Goal: Task Accomplishment & Management: Manage account settings

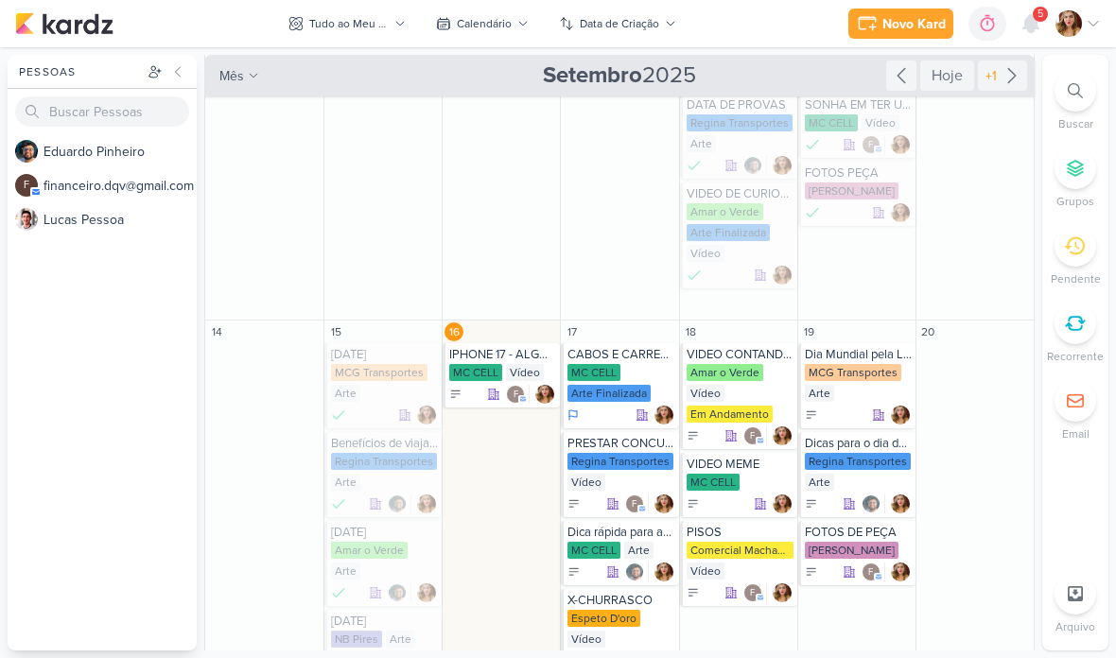
scroll to position [242, 0]
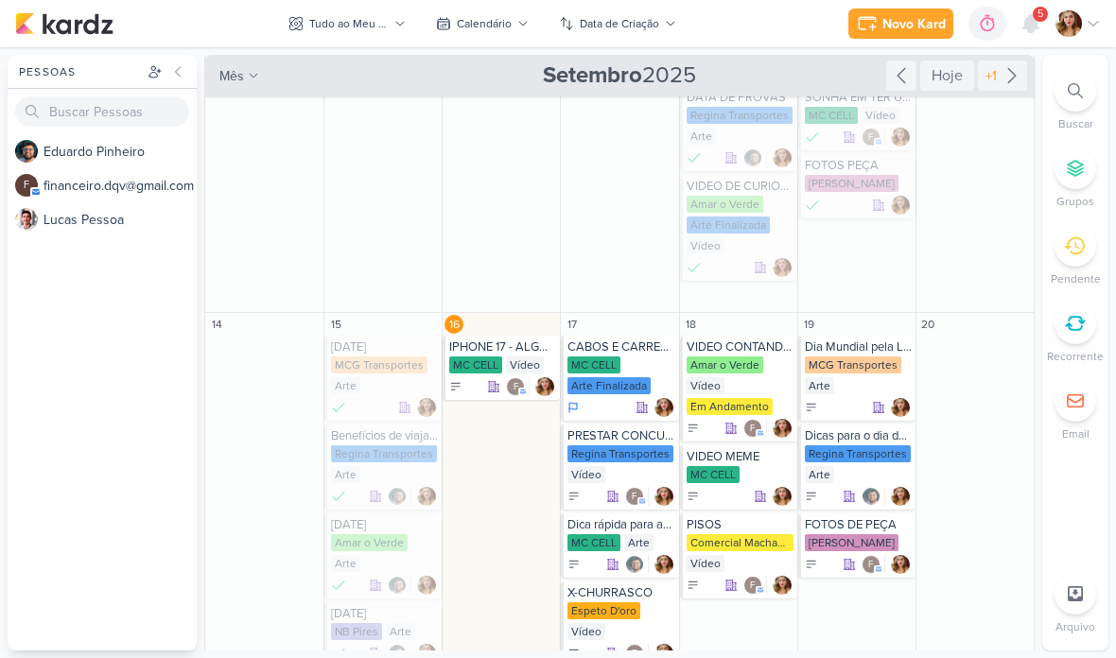
click at [388, 20] on div "Tudo ao Meu Redor" at bounding box center [348, 23] width 79 height 17
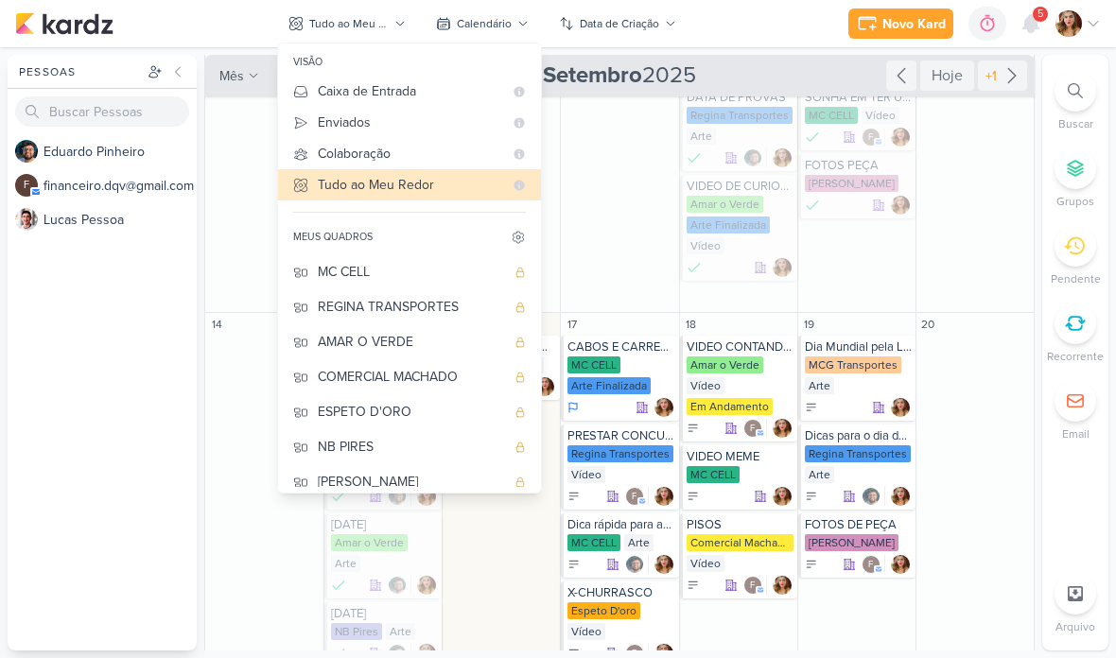
click at [443, 344] on div "AMAR O VERDE" at bounding box center [411, 342] width 187 height 20
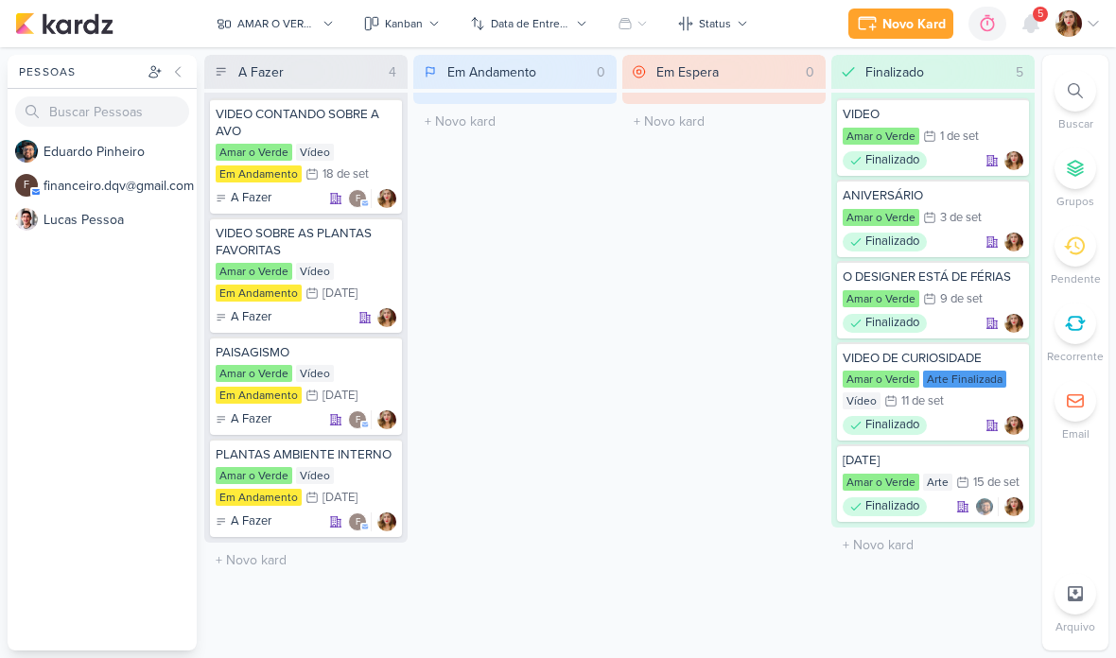
scroll to position [0, 0]
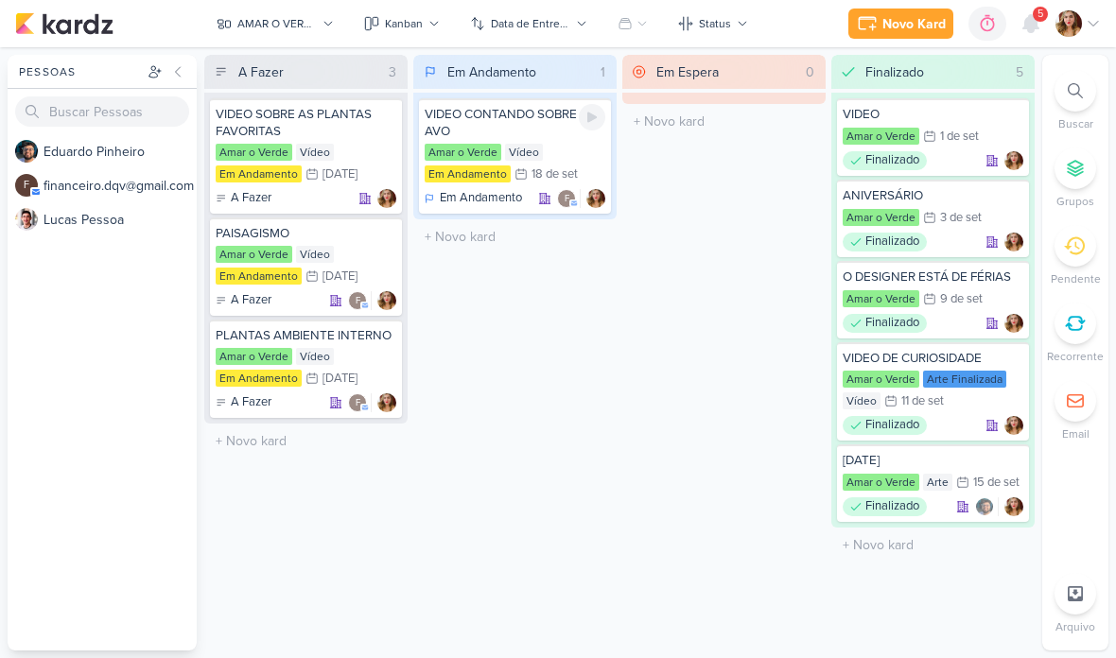
click at [316, 29] on div "AMAR O VERDE" at bounding box center [276, 23] width 79 height 17
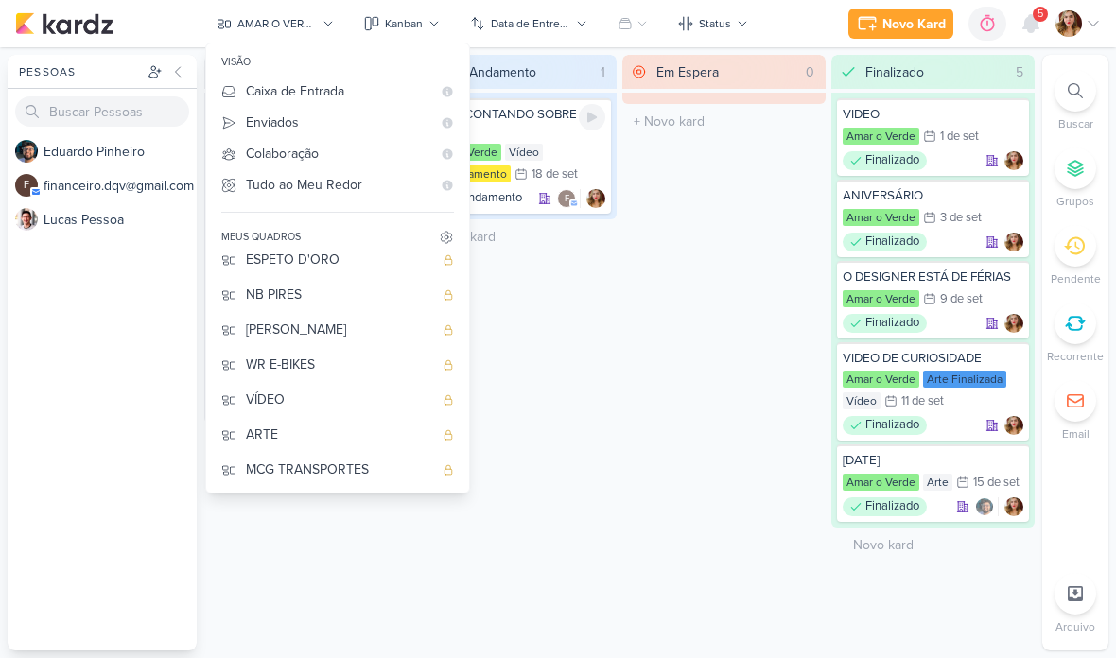
scroll to position [152, 0]
click at [379, 391] on div "VÍDEO" at bounding box center [339, 400] width 187 height 20
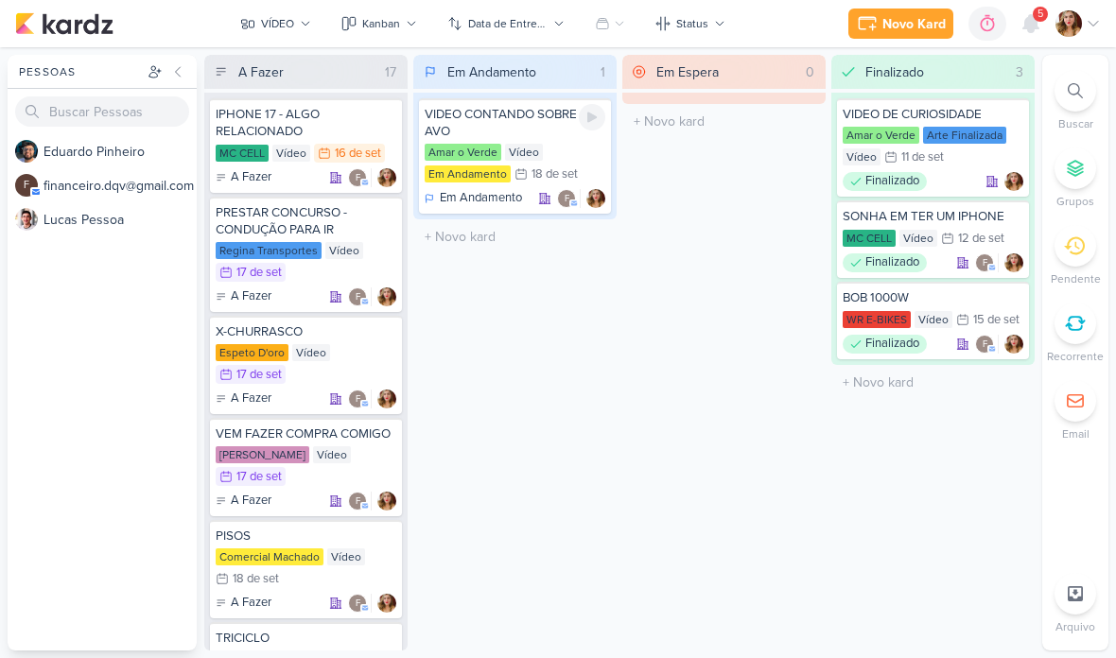
click at [395, 29] on div "Kanban" at bounding box center [381, 23] width 38 height 17
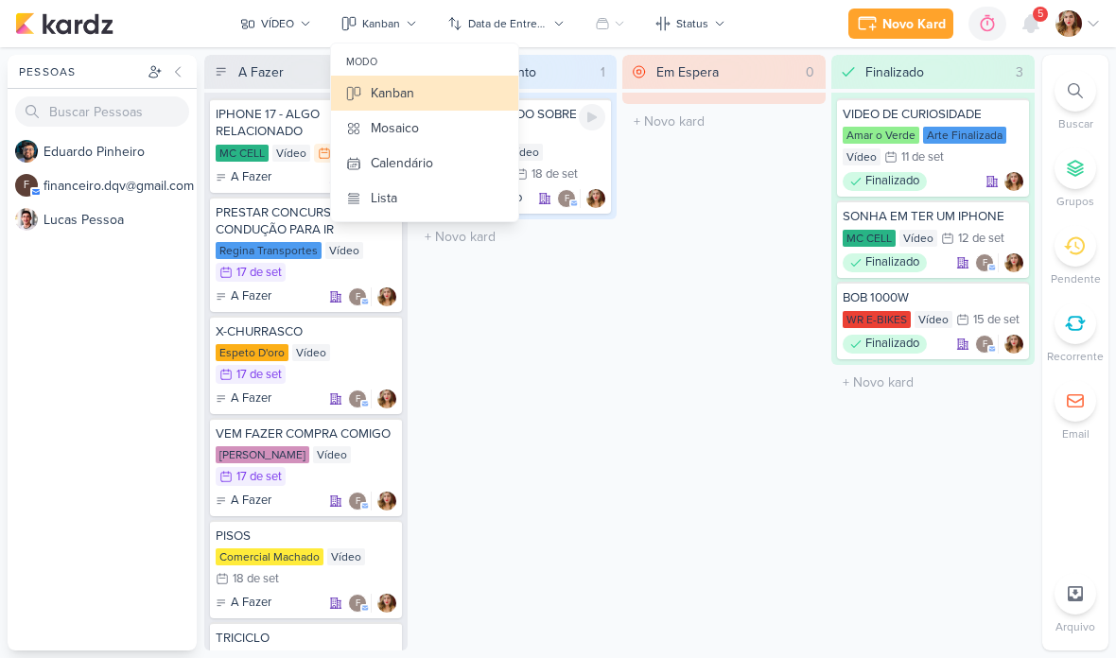
click at [480, 160] on button "Calendário" at bounding box center [424, 163] width 187 height 35
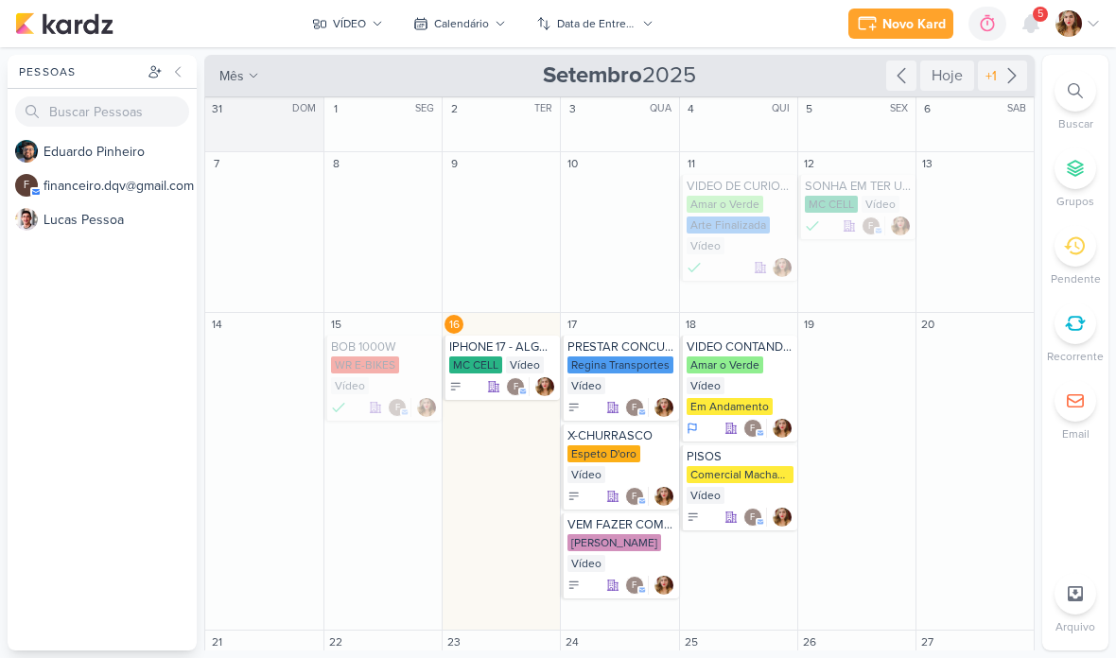
click at [360, 20] on div "VÍDEO" at bounding box center [349, 23] width 33 height 17
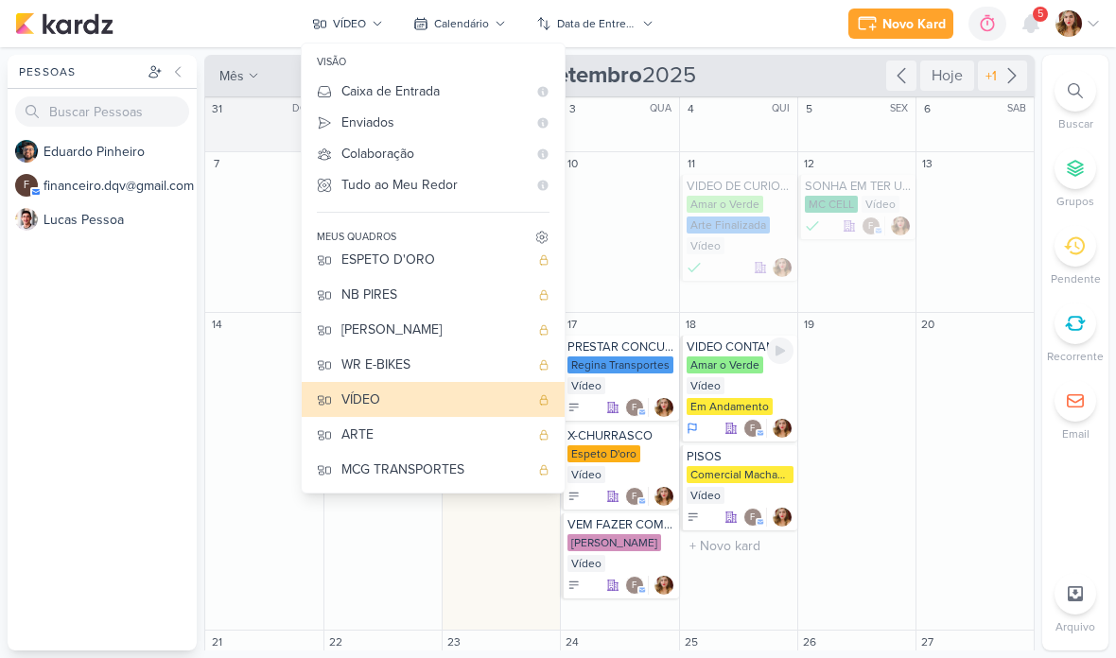
click at [746, 374] on div "Amar o Verde Vídeo Em Andamento" at bounding box center [740, 387] width 107 height 61
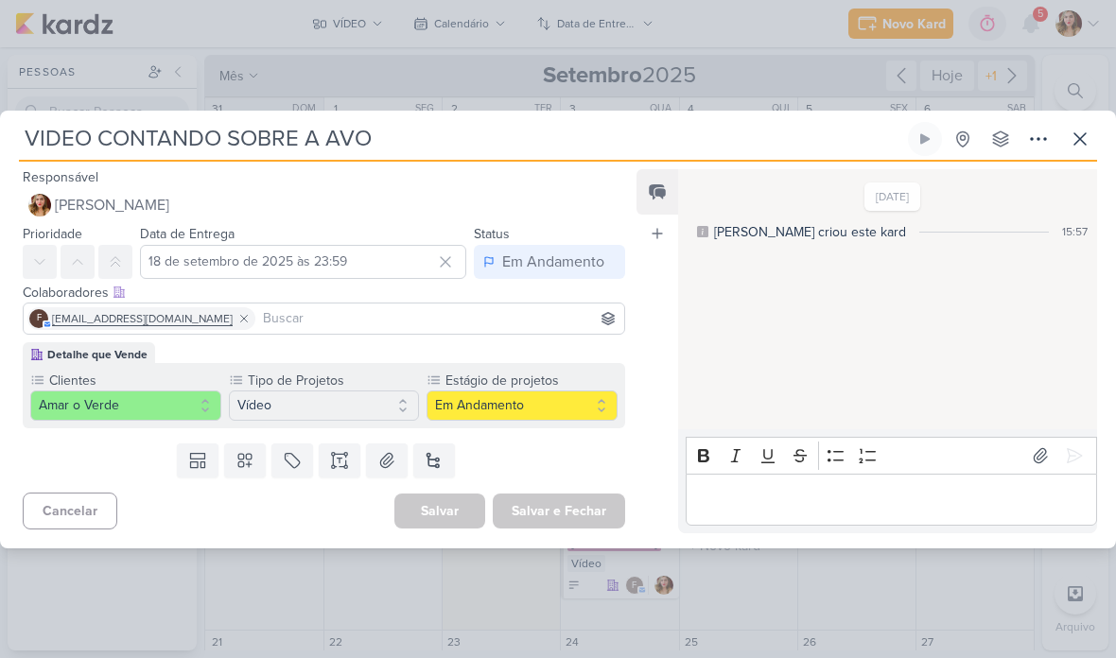
click at [577, 262] on div "Em Andamento" at bounding box center [553, 262] width 102 height 23
click at [574, 334] on button "Finalizado" at bounding box center [540, 336] width 168 height 31
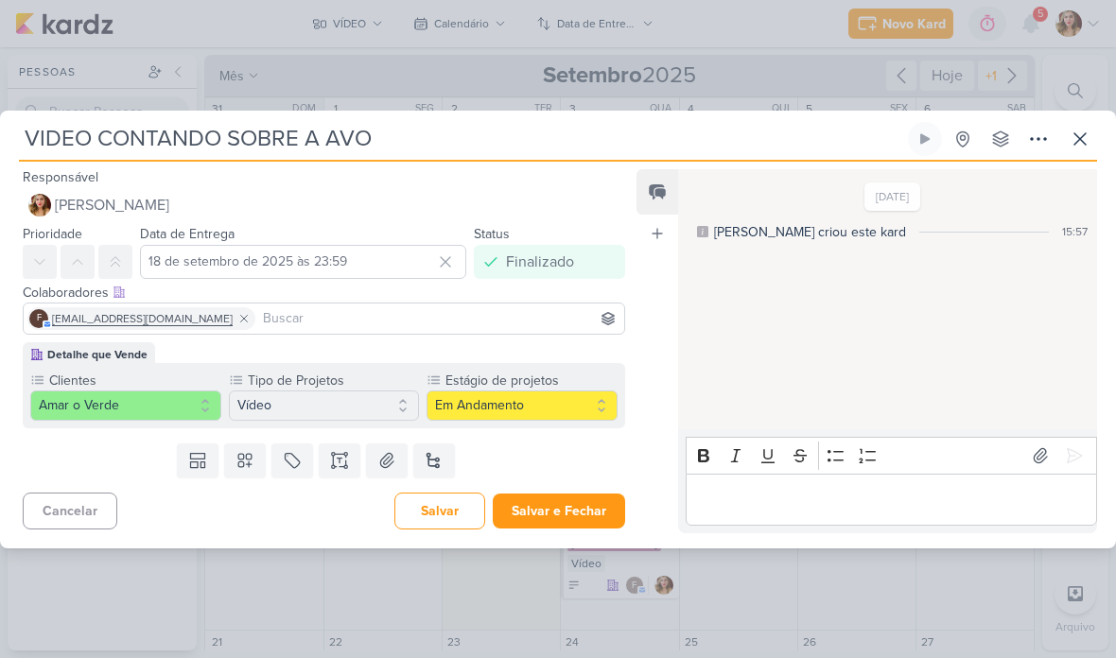
click at [590, 505] on button "Salvar e Fechar" at bounding box center [559, 511] width 132 height 35
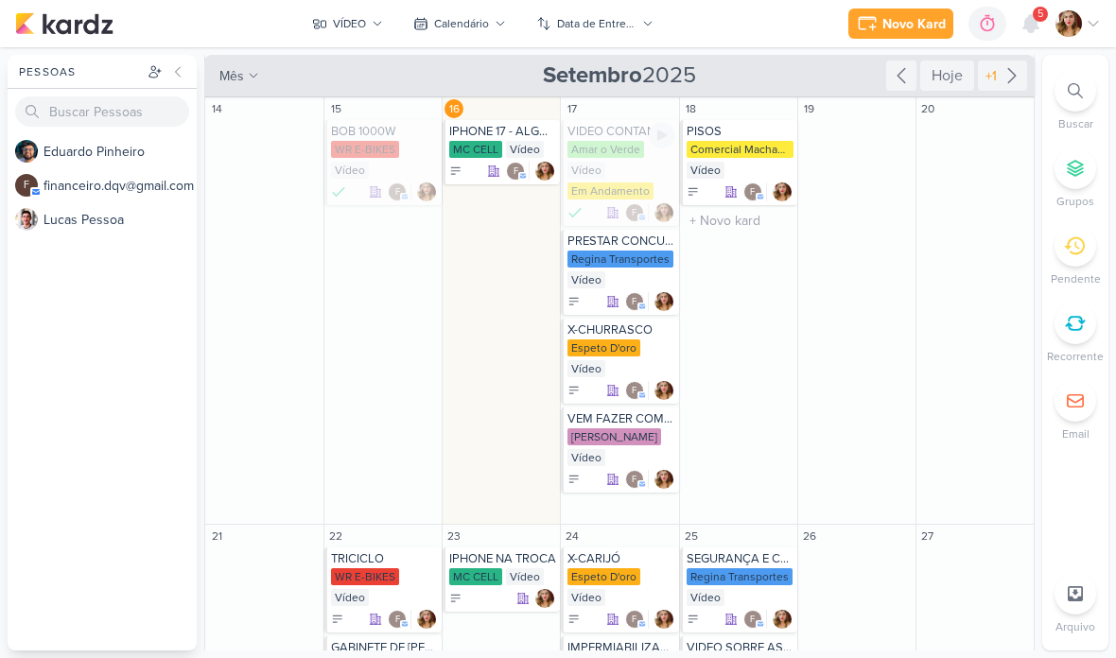
scroll to position [219, 0]
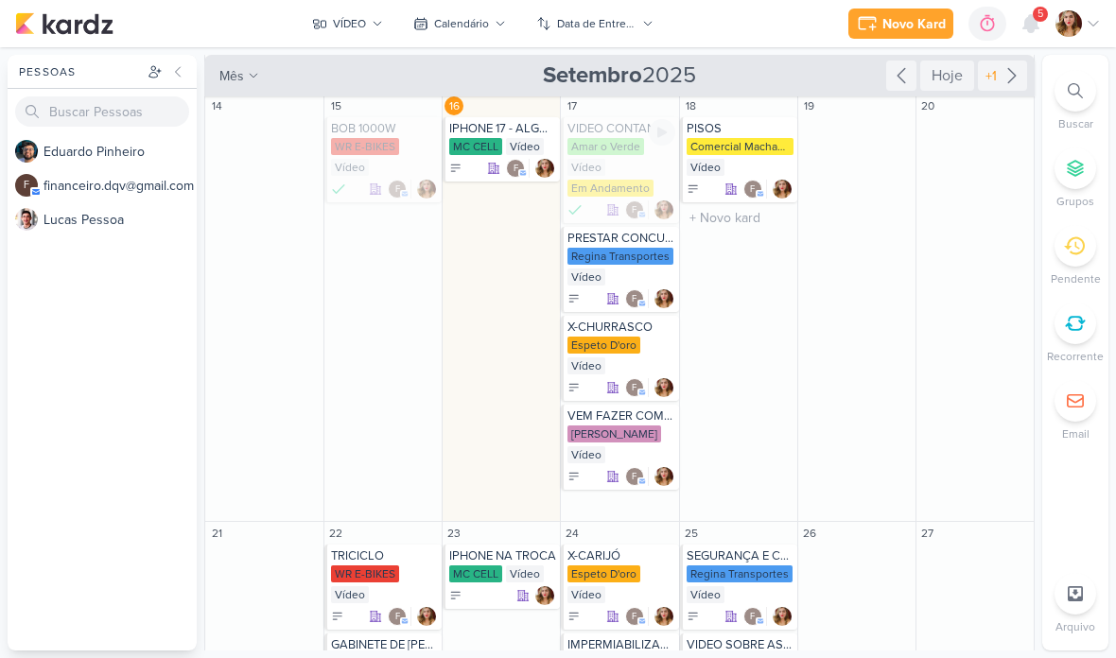
click at [365, 18] on div "VÍDEO" at bounding box center [349, 23] width 33 height 17
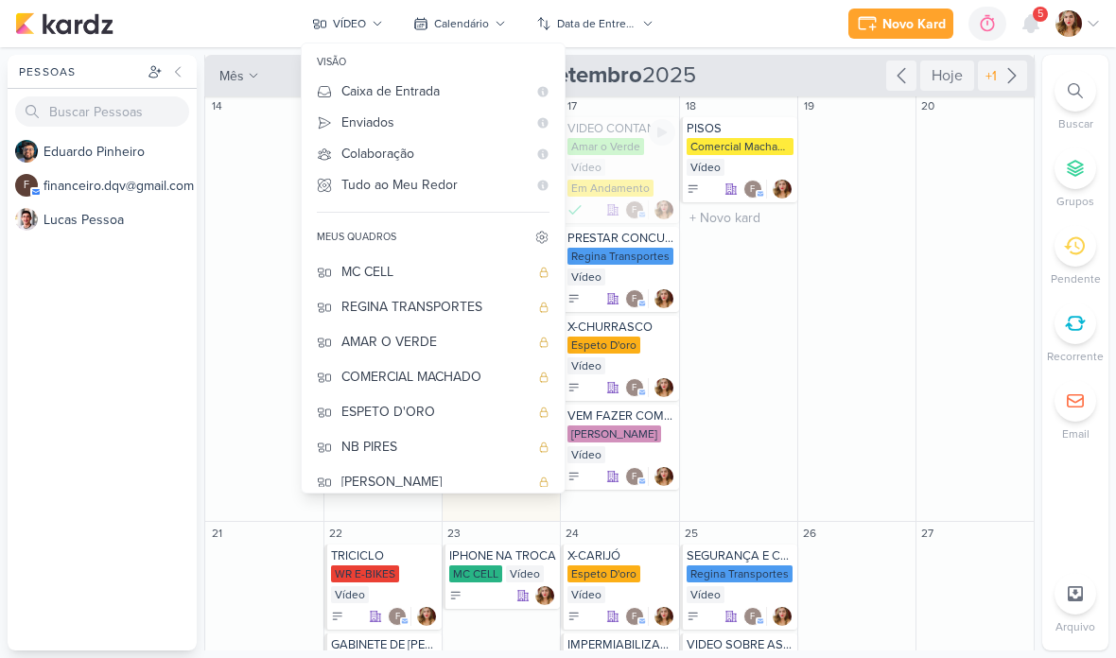
scroll to position [0, 0]
click at [464, 313] on div "REGINA TRANSPORTES" at bounding box center [434, 307] width 187 height 20
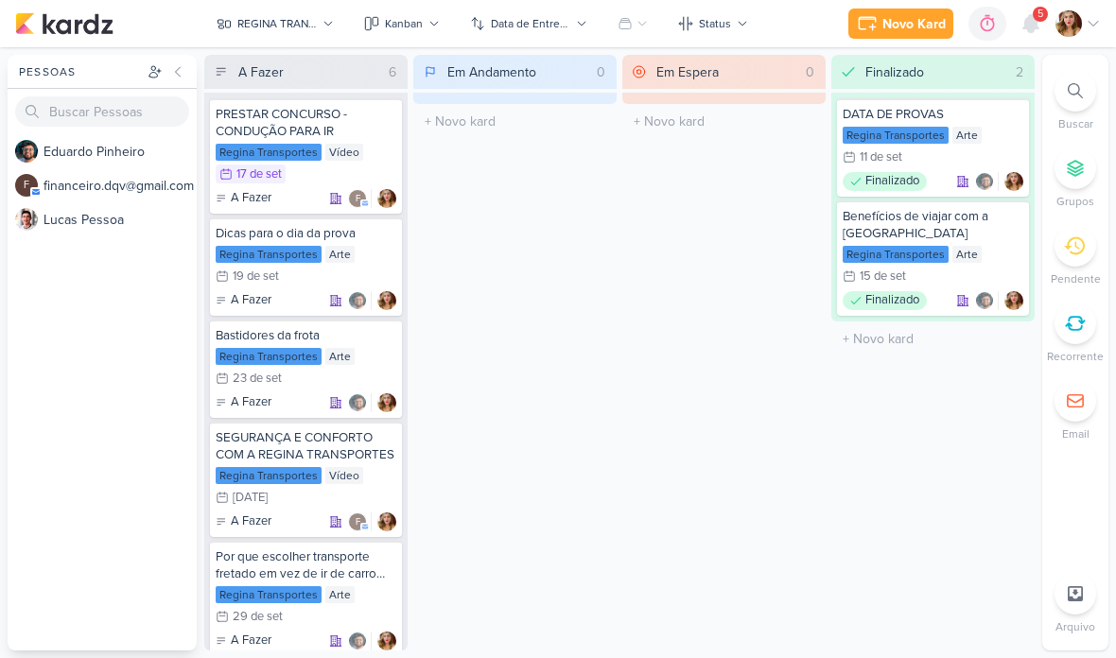
click at [412, 25] on div "Kanban" at bounding box center [404, 23] width 38 height 17
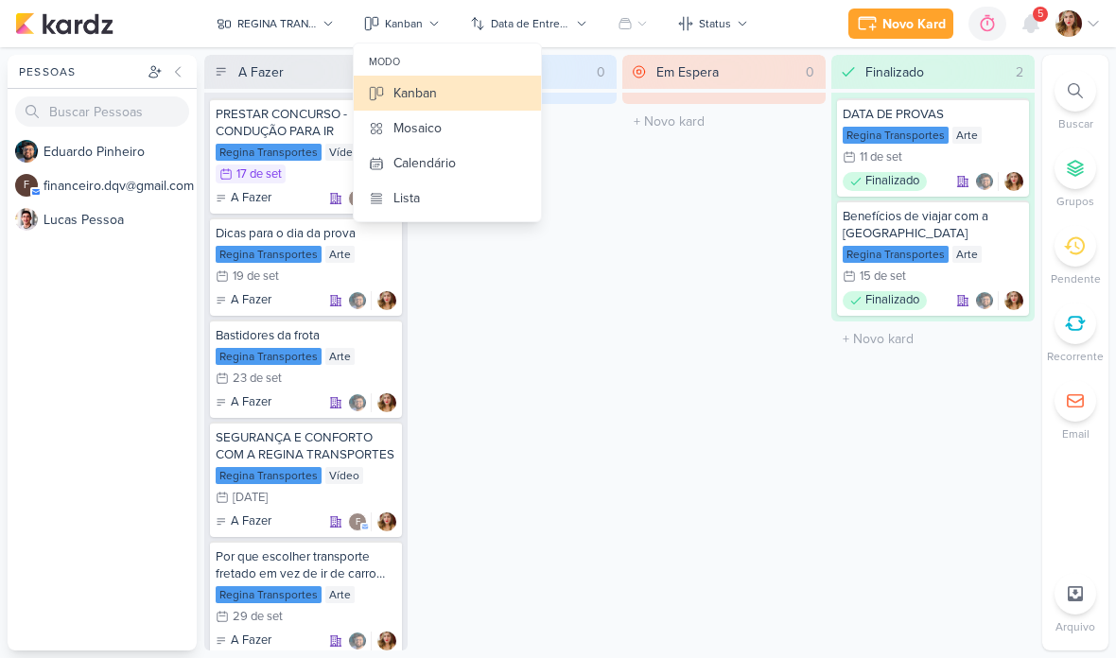
click at [504, 161] on button "Calendário" at bounding box center [447, 163] width 187 height 35
